Goal: Find specific page/section: Find specific page/section

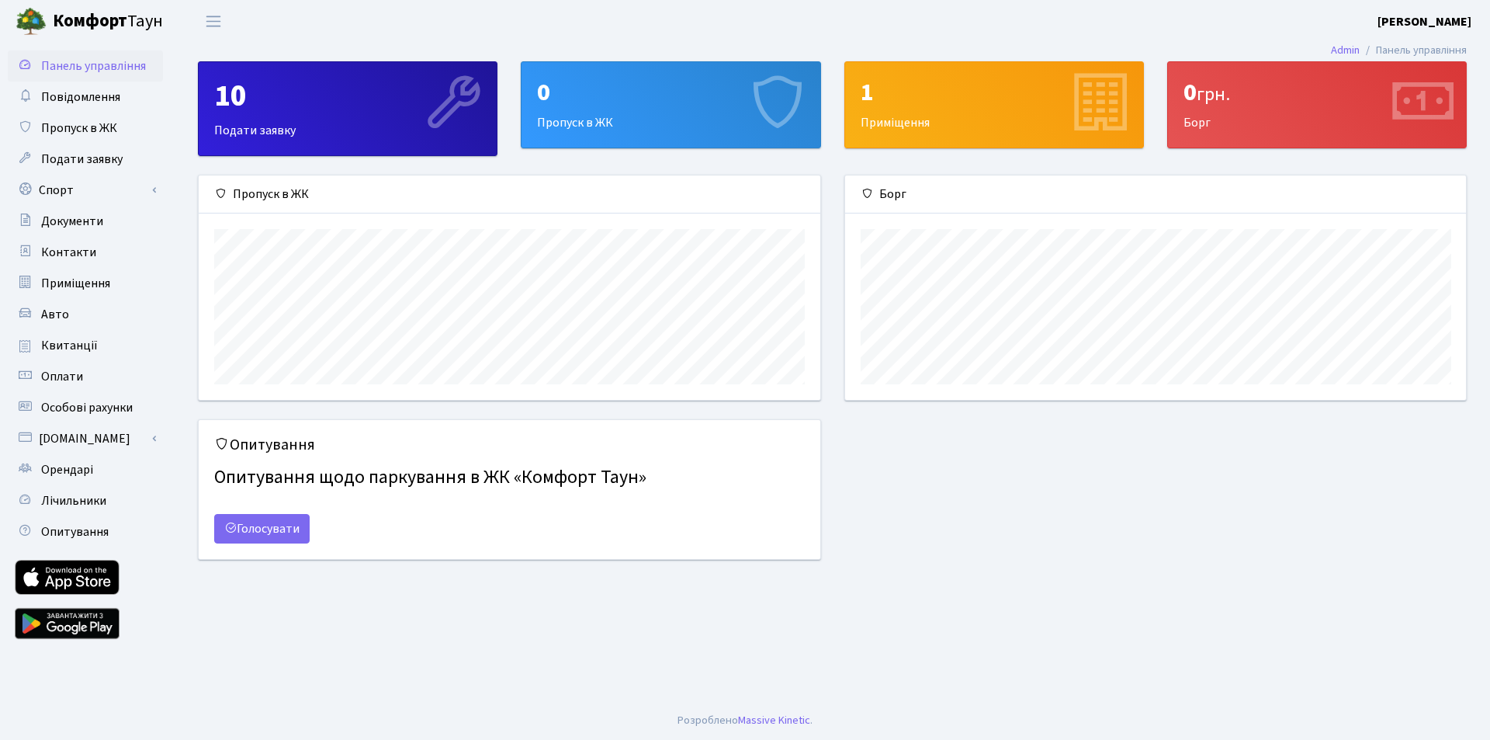
scroll to position [224, 621]
click at [113, 348] on link "Квитанції" at bounding box center [85, 345] width 155 height 31
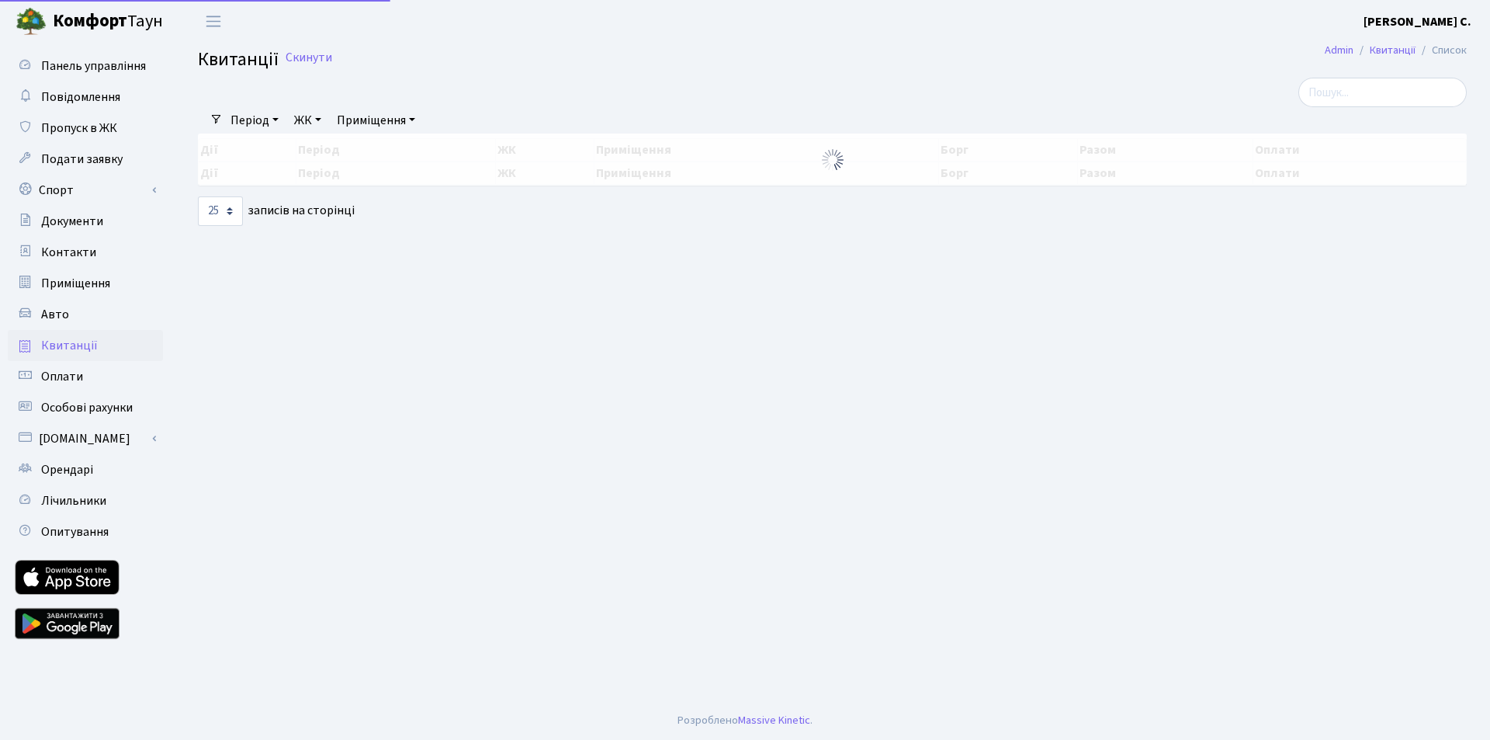
select select "25"
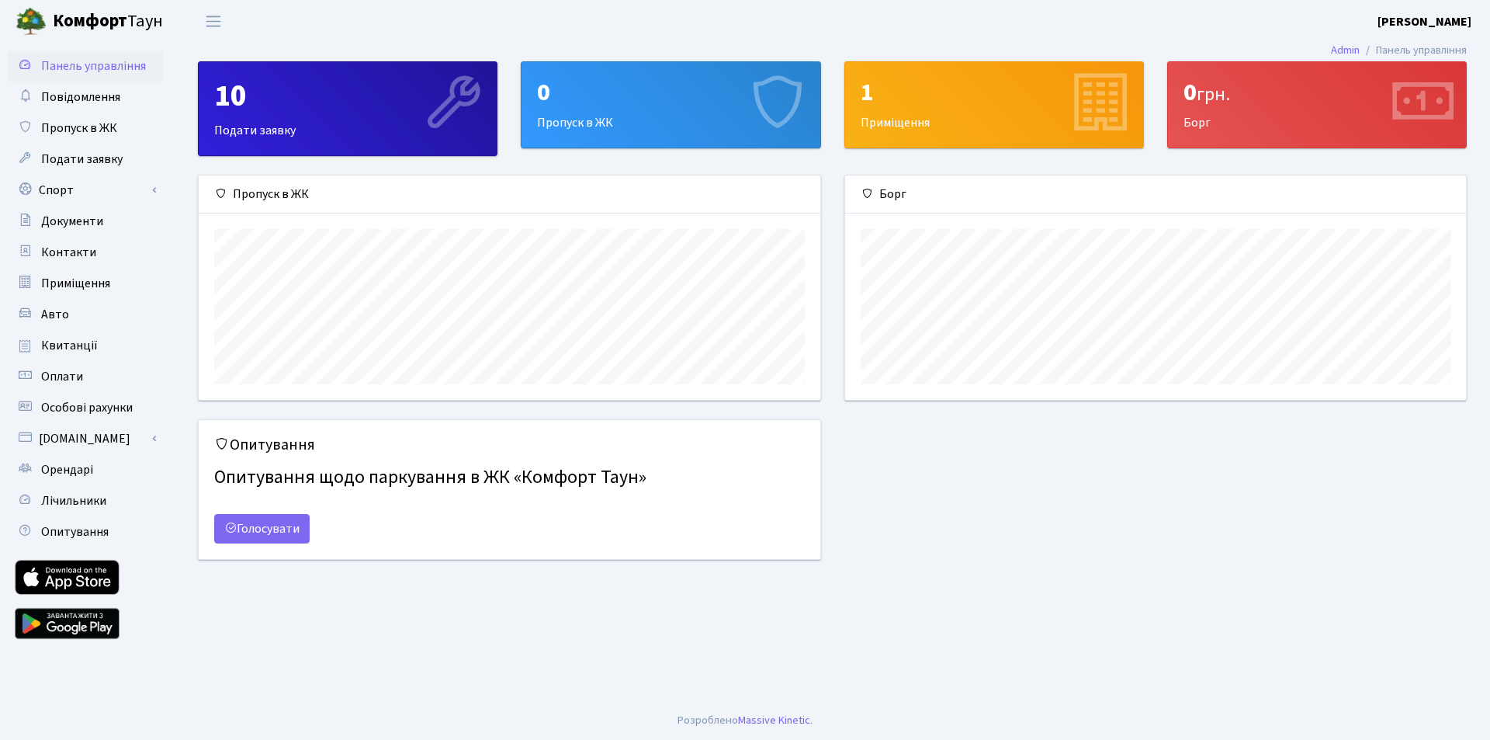
scroll to position [224, 621]
